Goal: Information Seeking & Learning: Learn about a topic

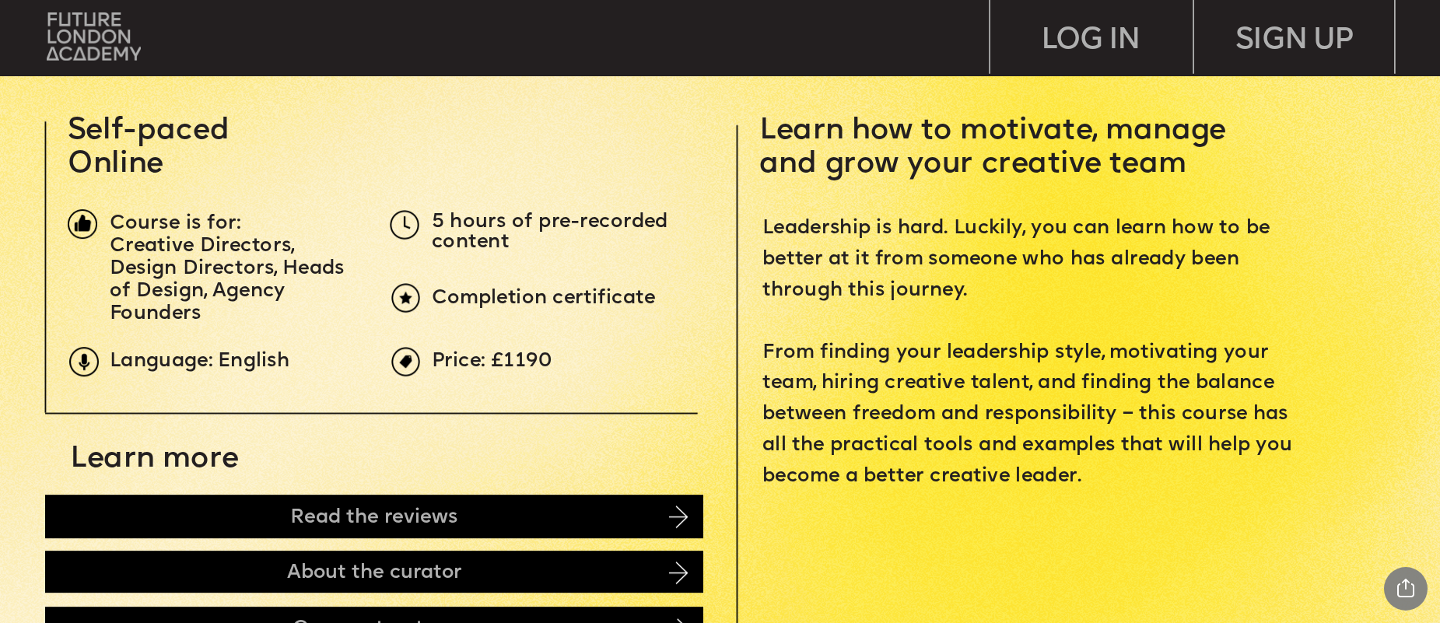
scroll to position [735, 0]
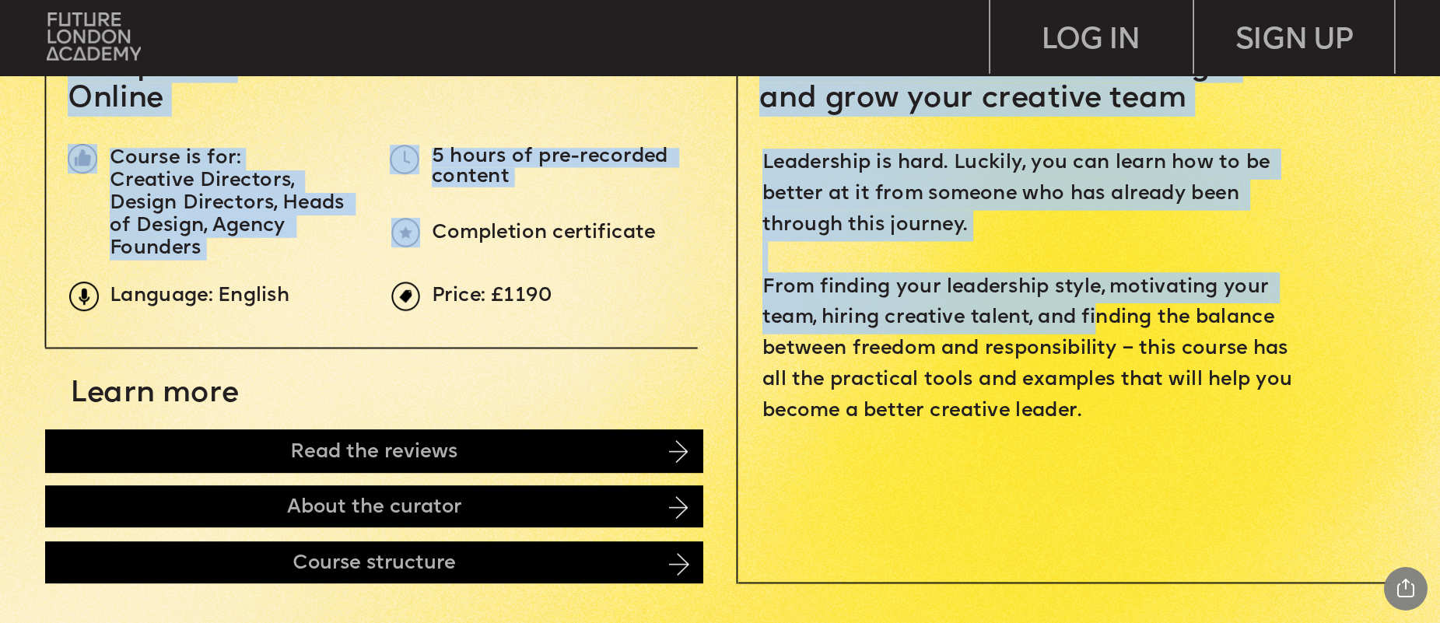
drag, startPoint x: 759, startPoint y: 282, endPoint x: 1094, endPoint y: 300, distance: 335.7
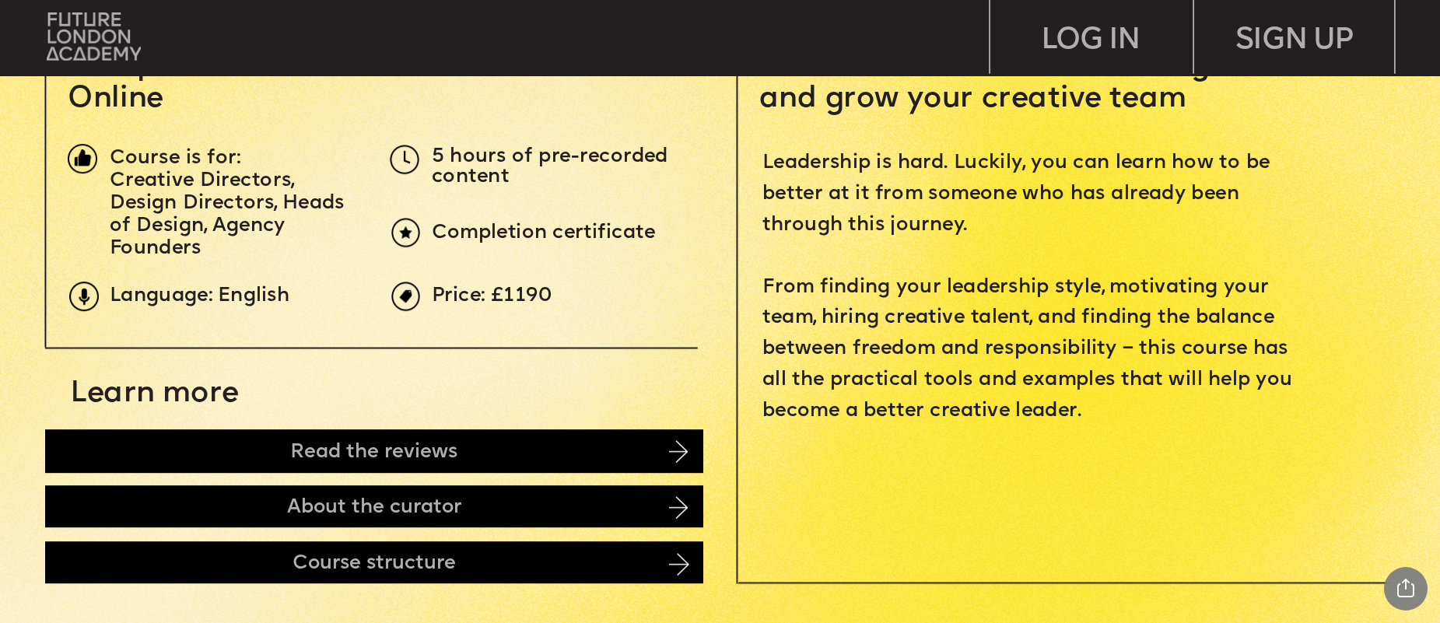
click at [1153, 308] on span "Leadership is hard. Luckily, you can learn how to be better at it from someone …" at bounding box center [1030, 287] width 536 height 266
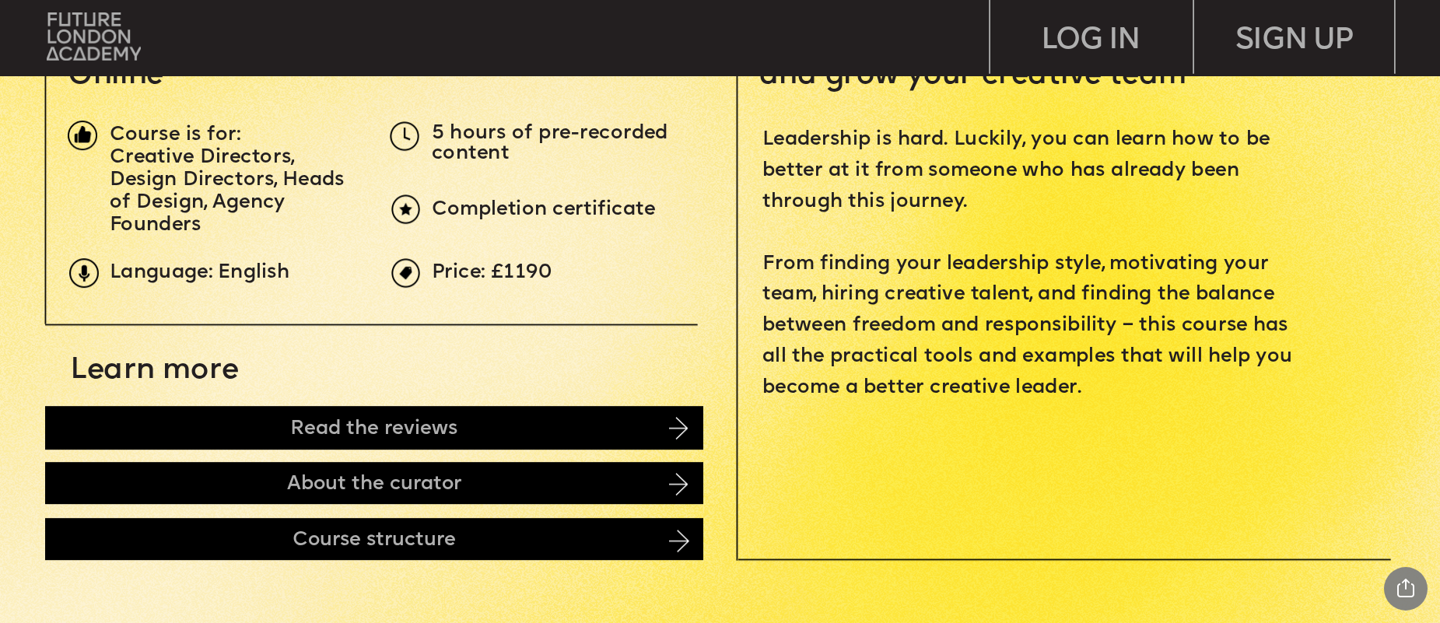
scroll to position [796, 0]
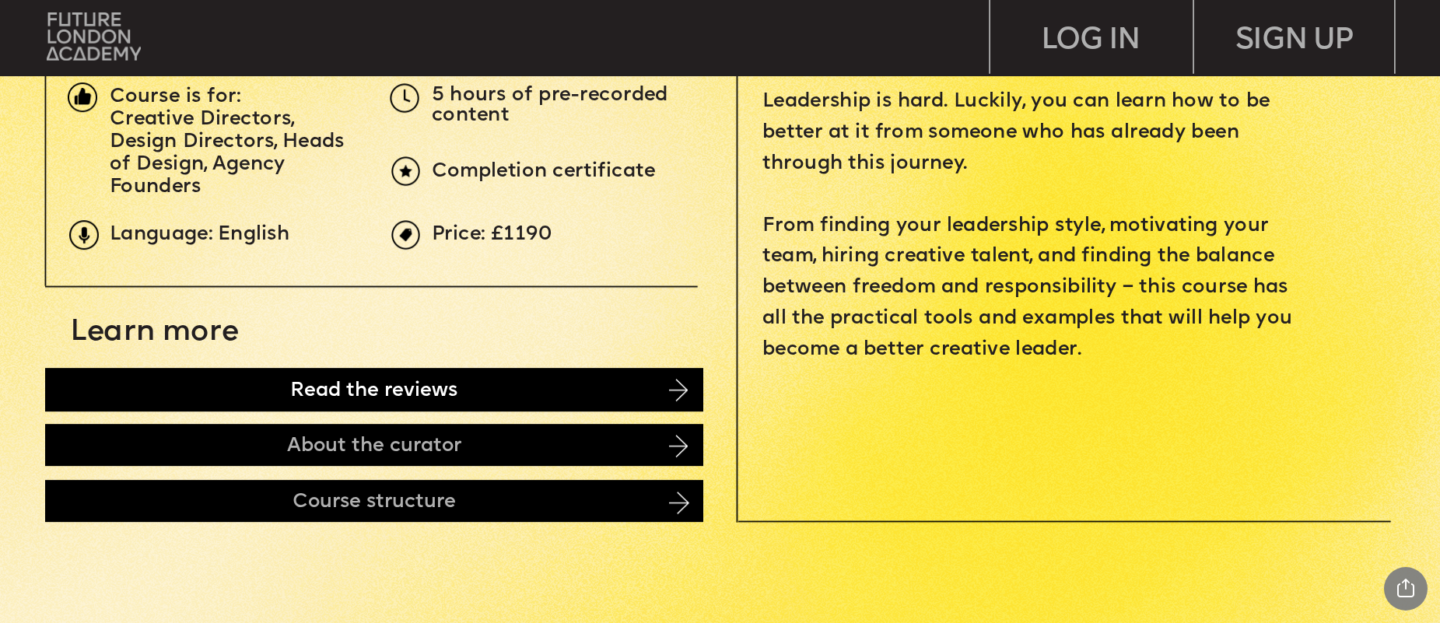
click at [581, 388] on div "Read the reviews" at bounding box center [374, 390] width 658 height 44
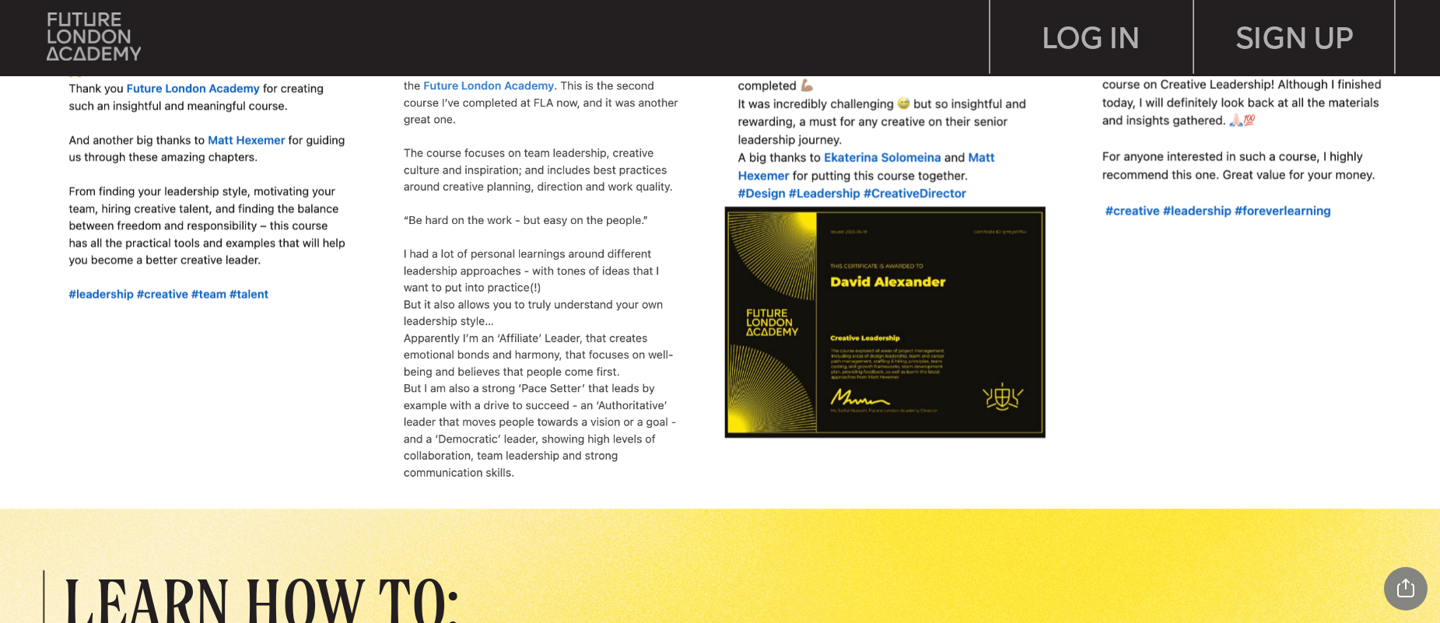
scroll to position [1677, 0]
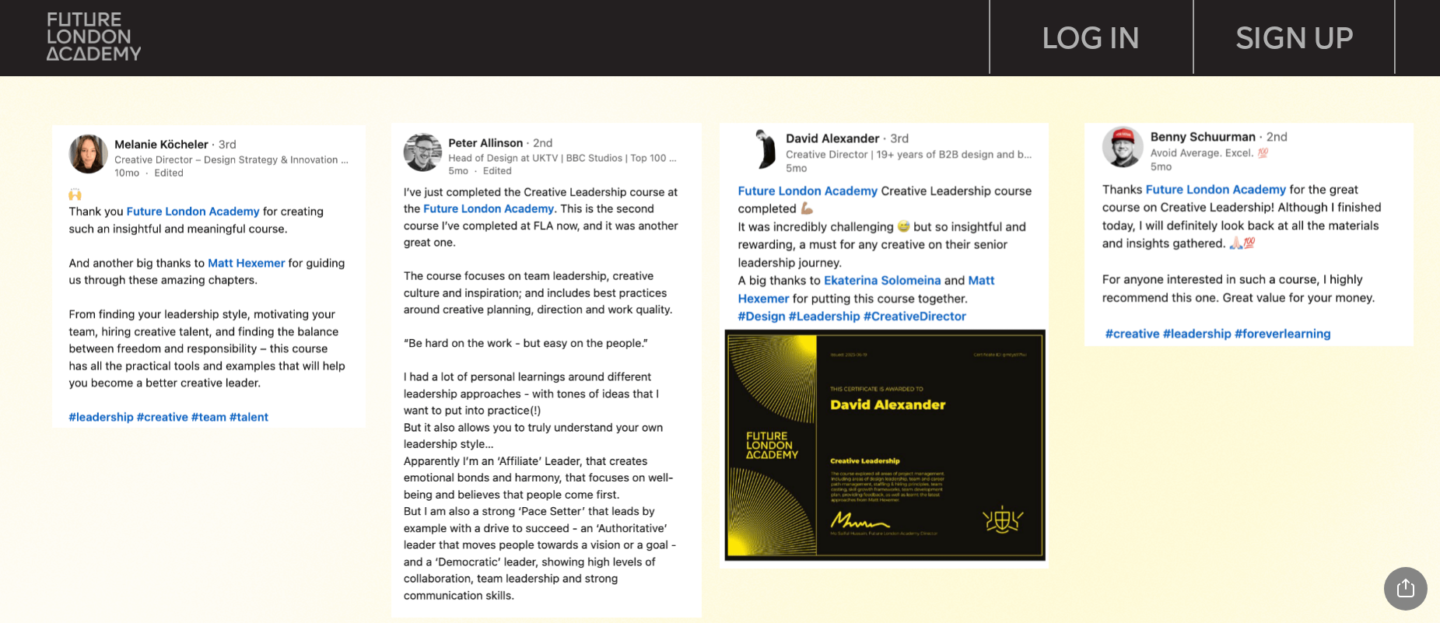
drag, startPoint x: 1395, startPoint y: 416, endPoint x: 1364, endPoint y: 413, distance: 30.5
click at [1364, 413] on div at bounding box center [726, 258] width 2247 height 745
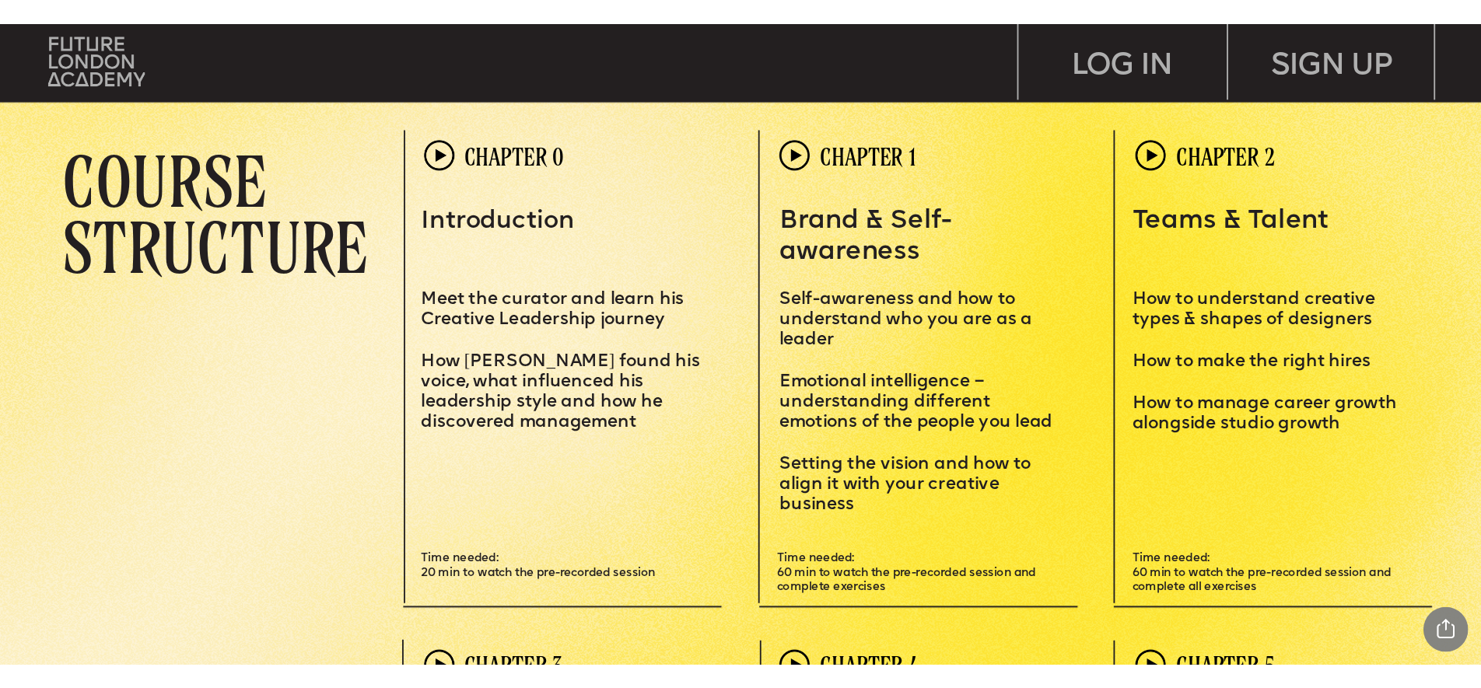
scroll to position [4216, 0]
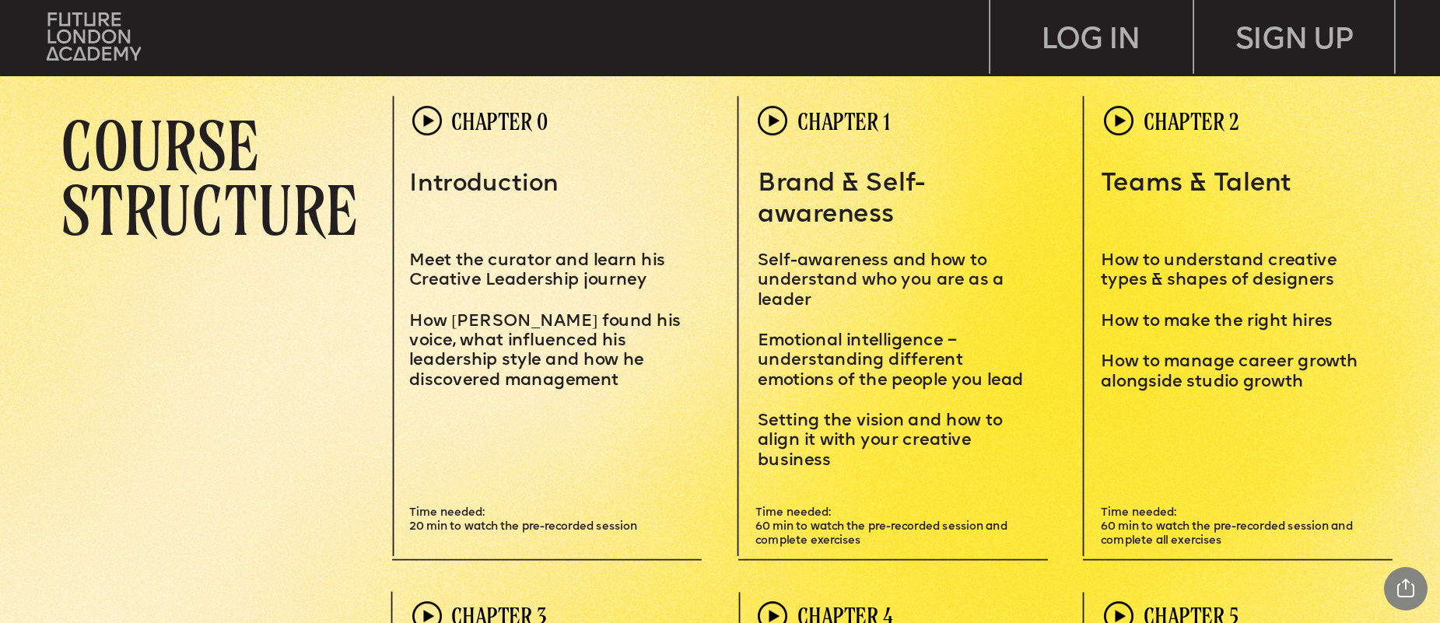
drag, startPoint x: 1101, startPoint y: 282, endPoint x: 1118, endPoint y: 408, distance: 127.1
drag, startPoint x: 1300, startPoint y: 391, endPoint x: 1310, endPoint y: 391, distance: 9.3
click at [1278, 391] on div "Teams & Talent How to understand creative types & shapes of designers How to ma…" at bounding box center [1241, 281] width 280 height 222
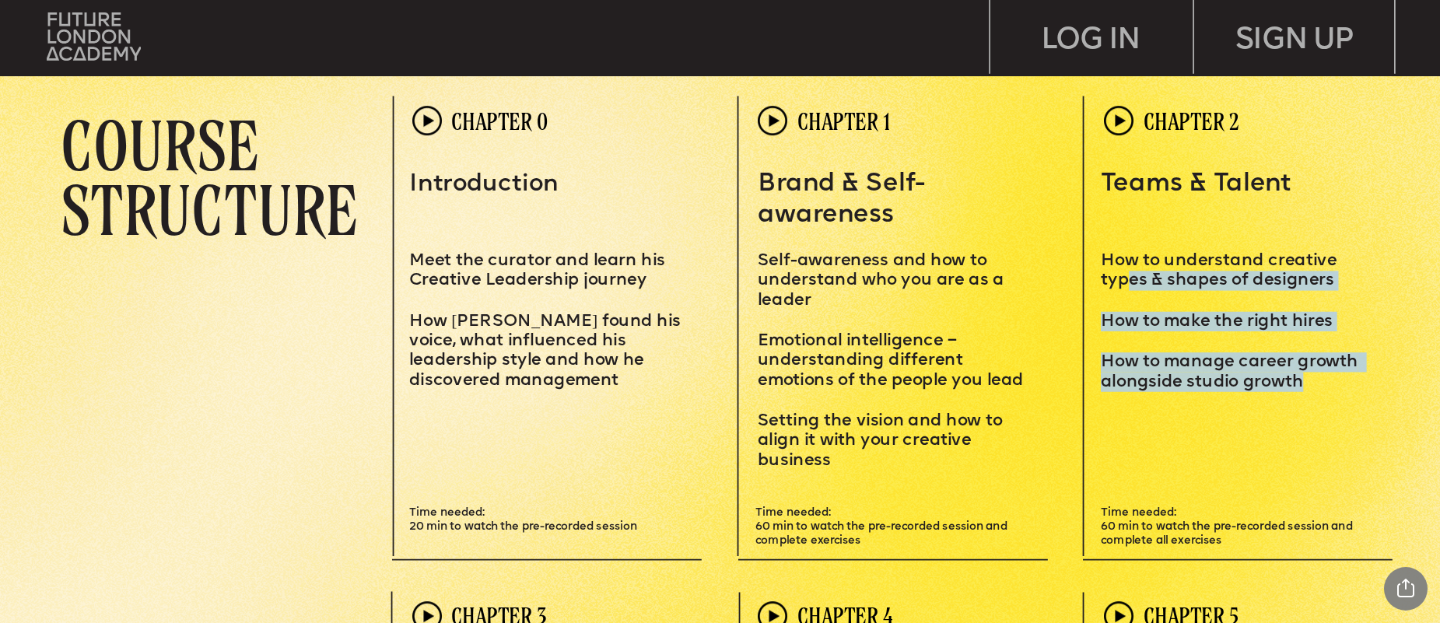
drag, startPoint x: 1322, startPoint y: 390, endPoint x: 1127, endPoint y: 269, distance: 229.9
click at [1125, 269] on div "Teams & Talent How to understand creative types & shapes of designers How to ma…" at bounding box center [1241, 281] width 280 height 222
click at [1294, 369] on span "How to manage career growth alongside studio growth" at bounding box center [1231, 372] width 261 height 37
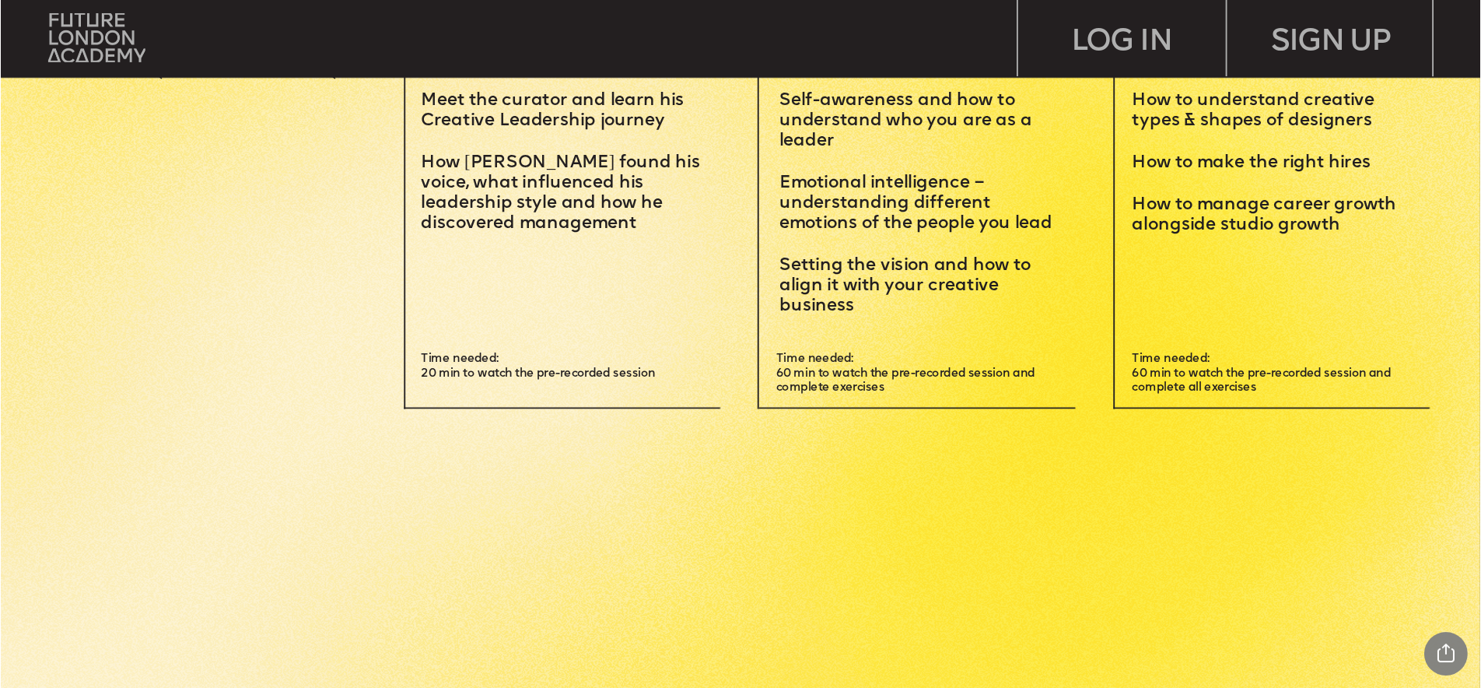
scroll to position [4790, 0]
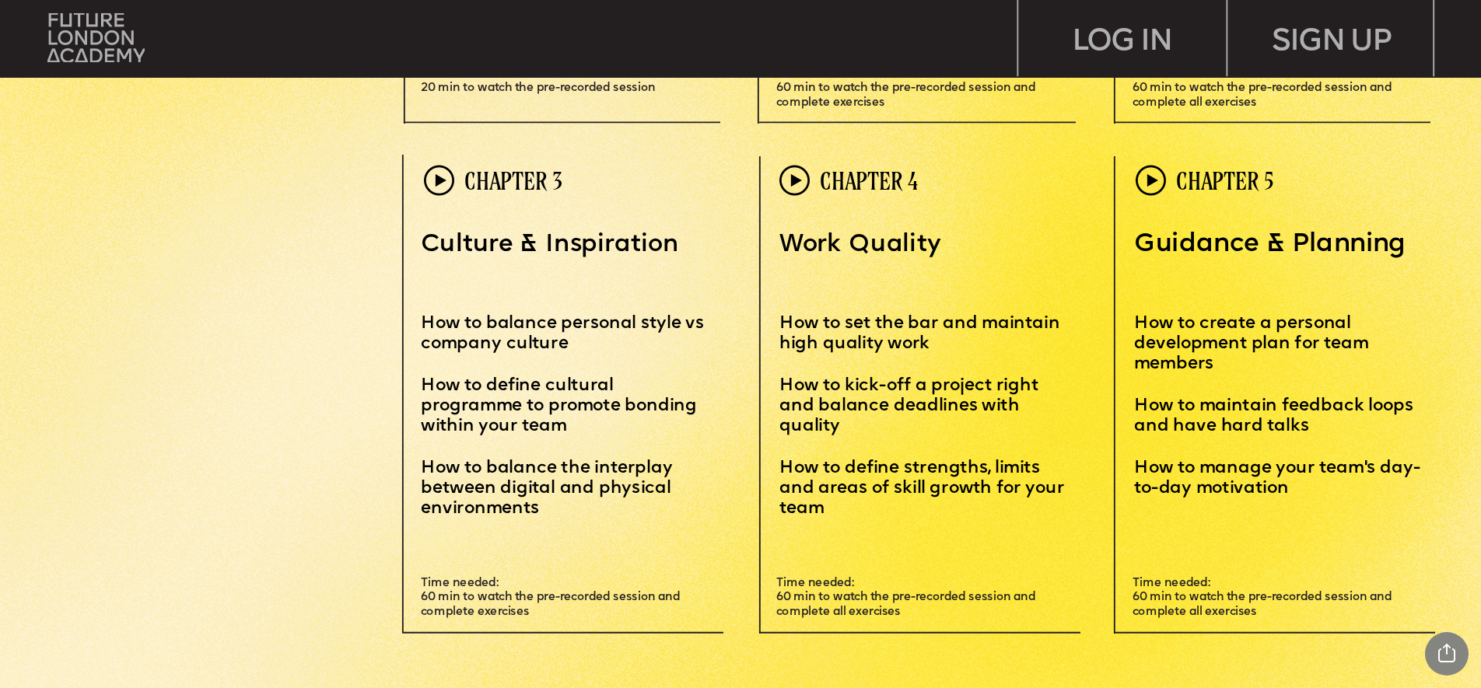
drag, startPoint x: 579, startPoint y: 348, endPoint x: 423, endPoint y: 320, distance: 158.7
click at [423, 320] on p "How to balance personal style vs company culture" at bounding box center [563, 335] width 285 height 82
click at [423, 320] on span "How to balance personal style vs company culture" at bounding box center [565, 334] width 288 height 37
drag, startPoint x: 423, startPoint y: 320, endPoint x: 541, endPoint y: 516, distance: 228.2
click at [541, 516] on div "Culture & Inspiration How to balance personal style vs company culture How to d…" at bounding box center [563, 374] width 285 height 289
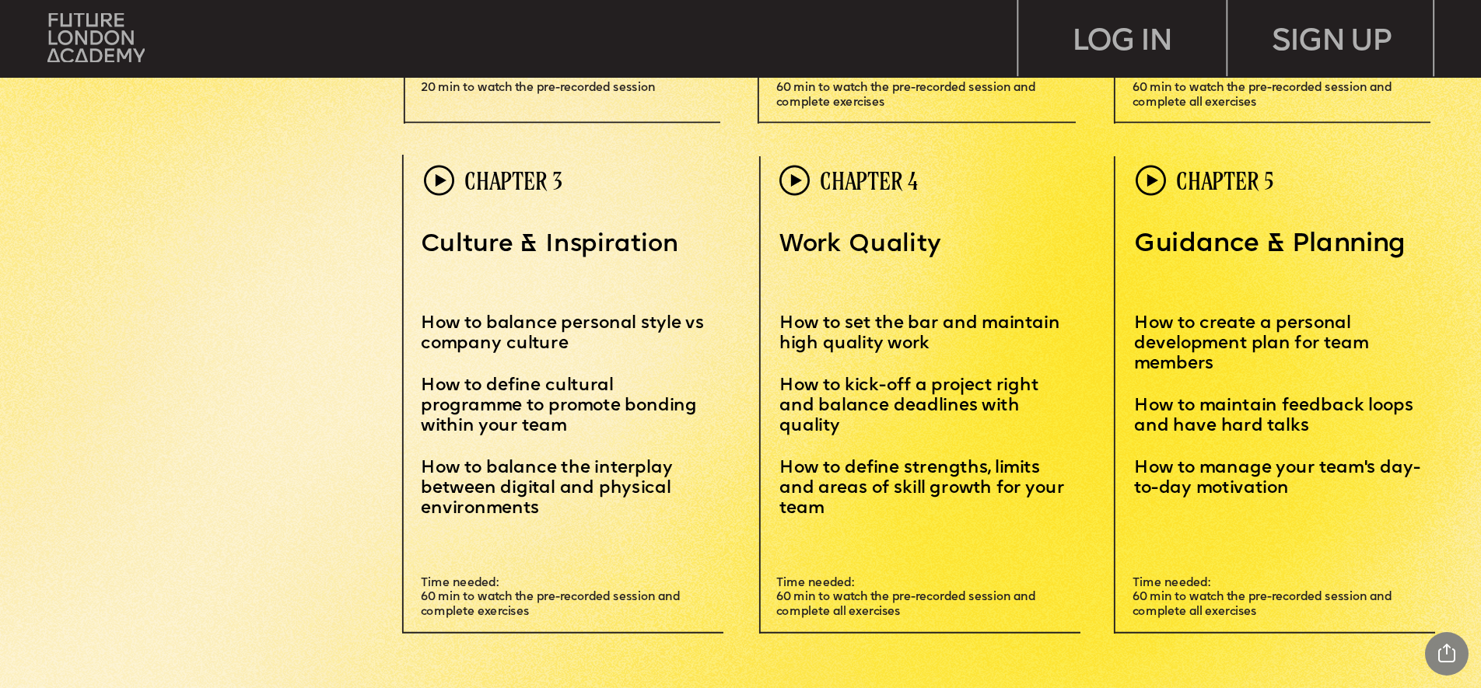
copy div "How to balance personal style vs company culture How to define cultural program…"
click at [590, 428] on p "How to define cultural programme to promote bonding within your team" at bounding box center [563, 417] width 285 height 82
drag, startPoint x: 597, startPoint y: 428, endPoint x: 425, endPoint y: 383, distance: 178.3
click at [425, 383] on p "How to define cultural programme to promote bonding within your team" at bounding box center [563, 417] width 285 height 82
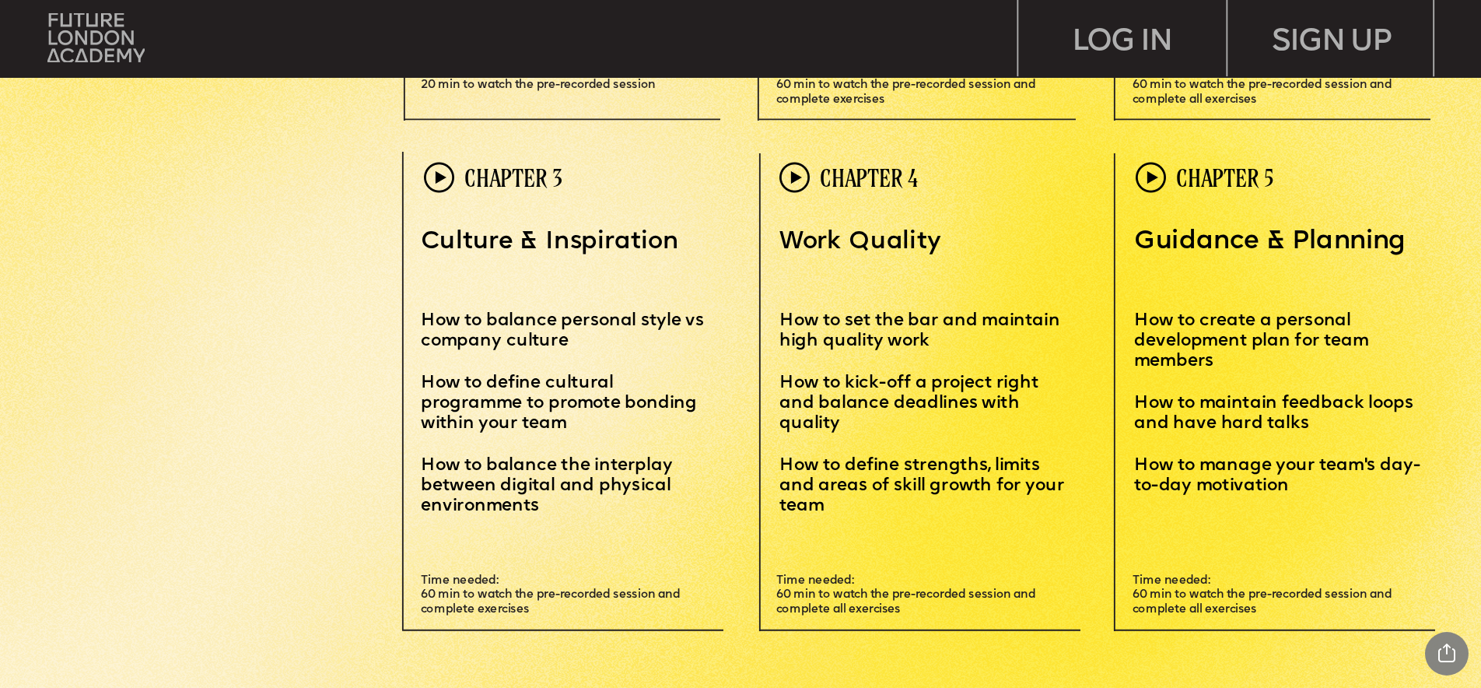
click at [538, 384] on span "How to define cultural programme to promote bonding within your team" at bounding box center [561, 404] width 281 height 58
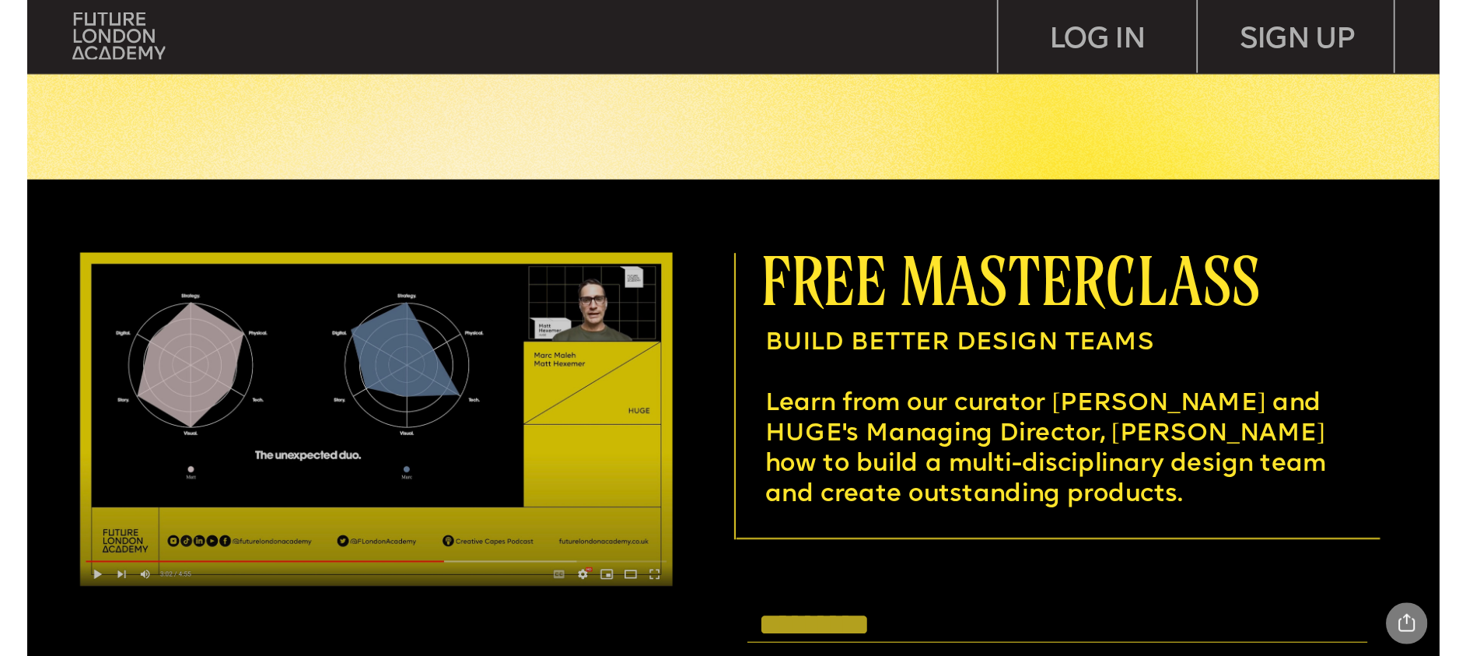
scroll to position [4800, 0]
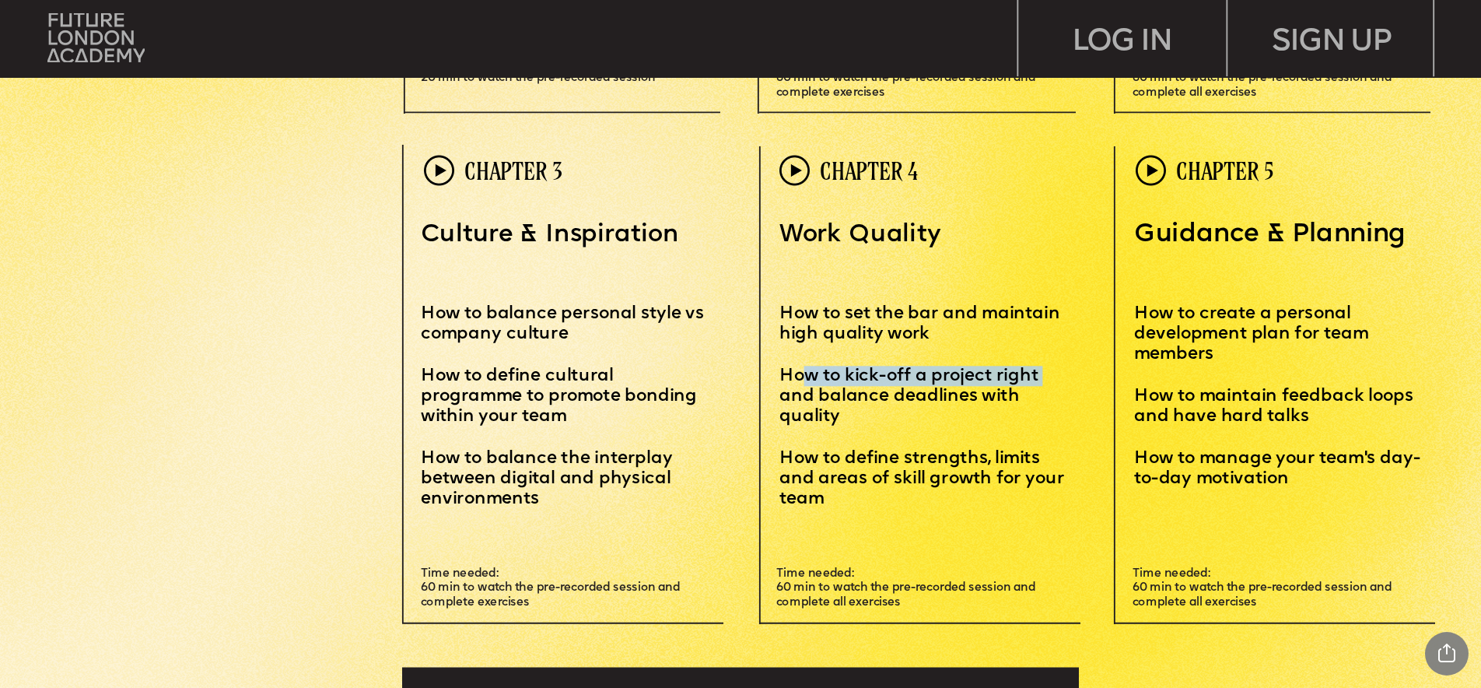
drag, startPoint x: 1041, startPoint y: 372, endPoint x: 800, endPoint y: 382, distance: 241.3
click at [800, 382] on span "How to kick-off a project right and balance deadlines with quality" at bounding box center [910, 397] width 263 height 58
click at [868, 416] on p "How to kick-off a project right and balance deadlines with quality" at bounding box center [921, 407] width 285 height 82
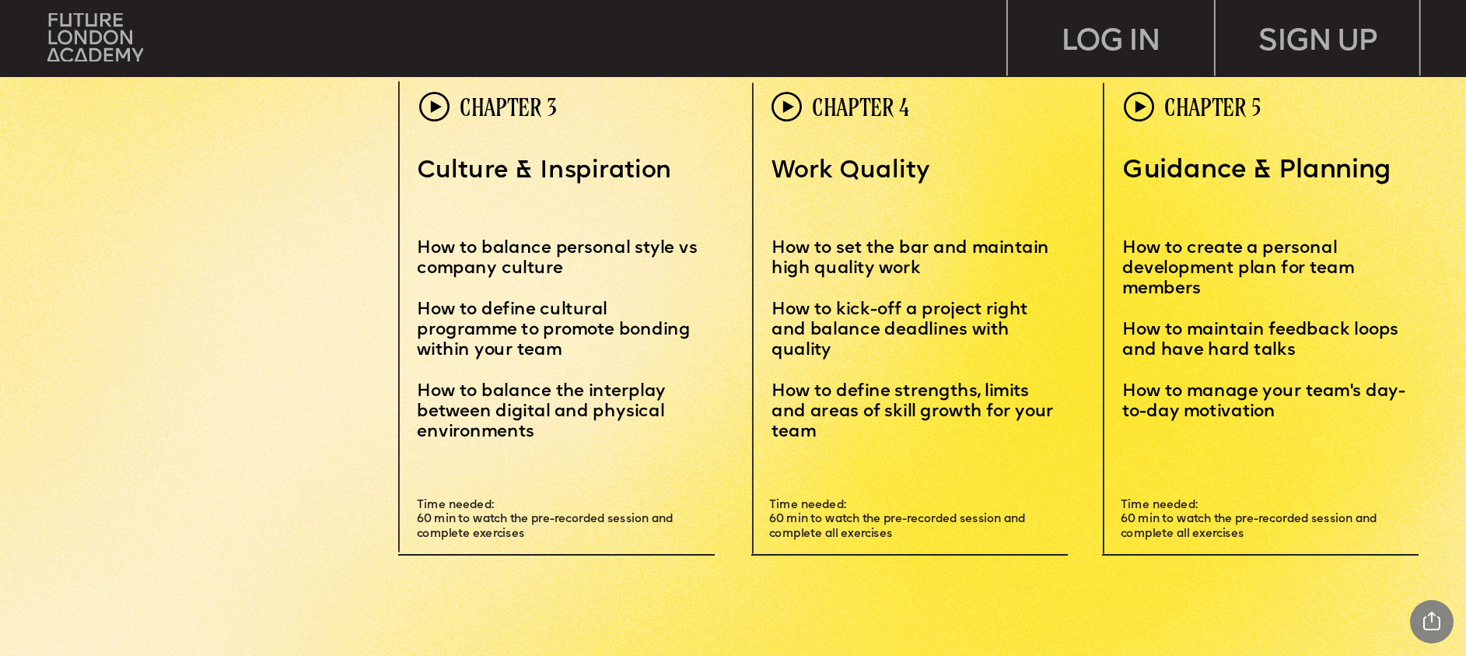
scroll to position [4691, 0]
